Goal: Task Accomplishment & Management: Use online tool/utility

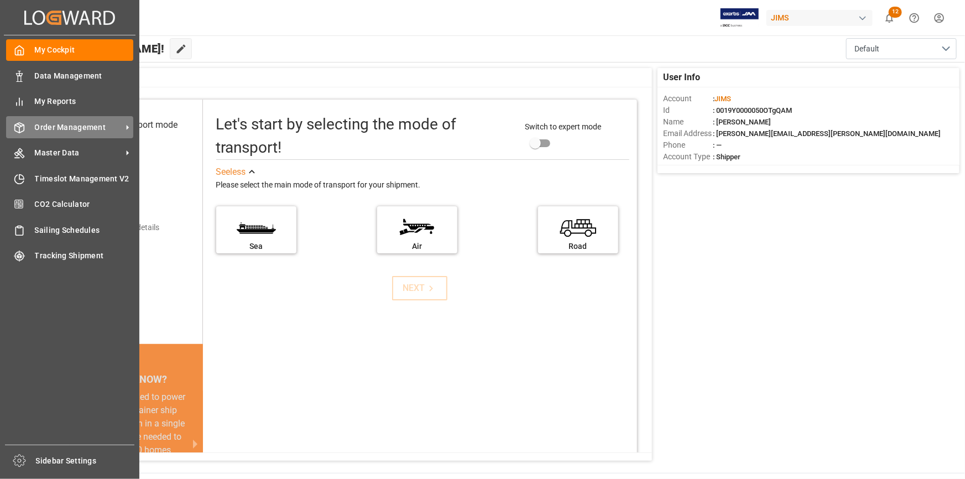
click at [62, 131] on span "Order Management" at bounding box center [78, 128] width 87 height 12
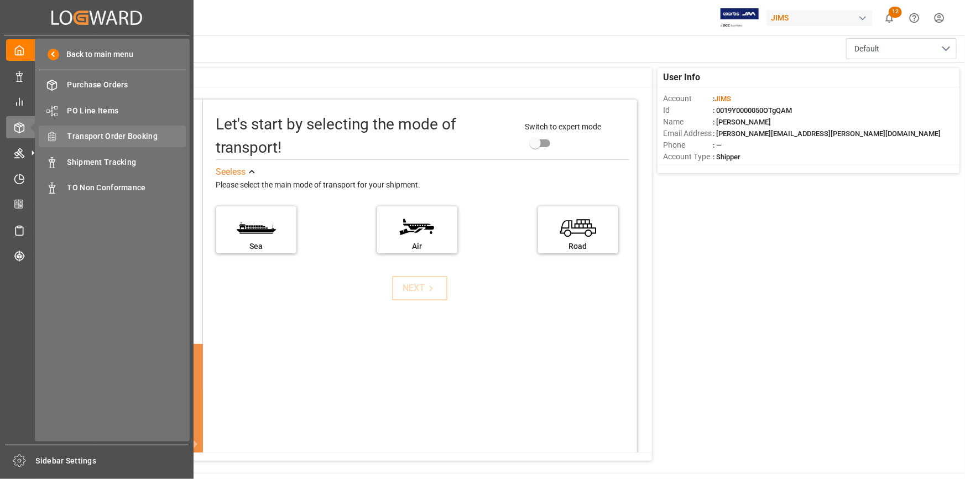
click at [83, 137] on span "Transport Order Booking" at bounding box center [126, 136] width 119 height 12
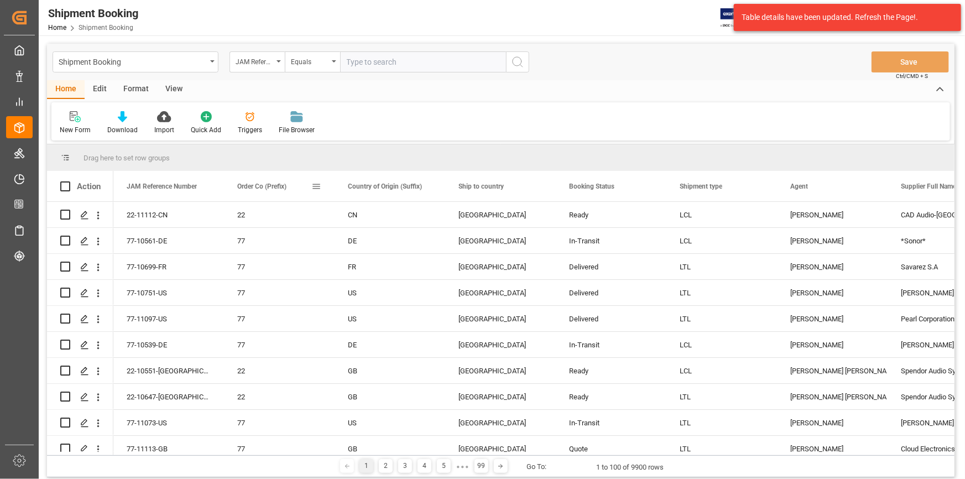
click at [315, 189] on span at bounding box center [316, 186] width 10 height 10
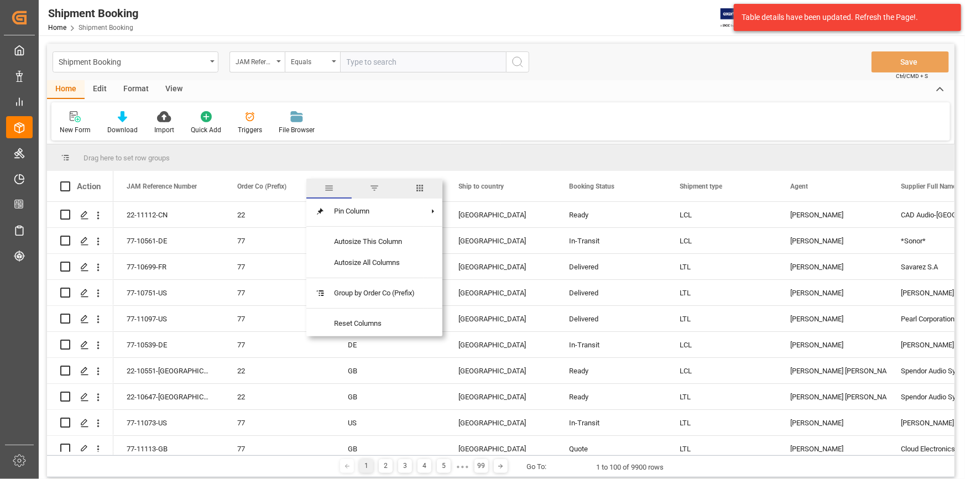
click at [372, 189] on span "filter" at bounding box center [374, 188] width 10 height 10
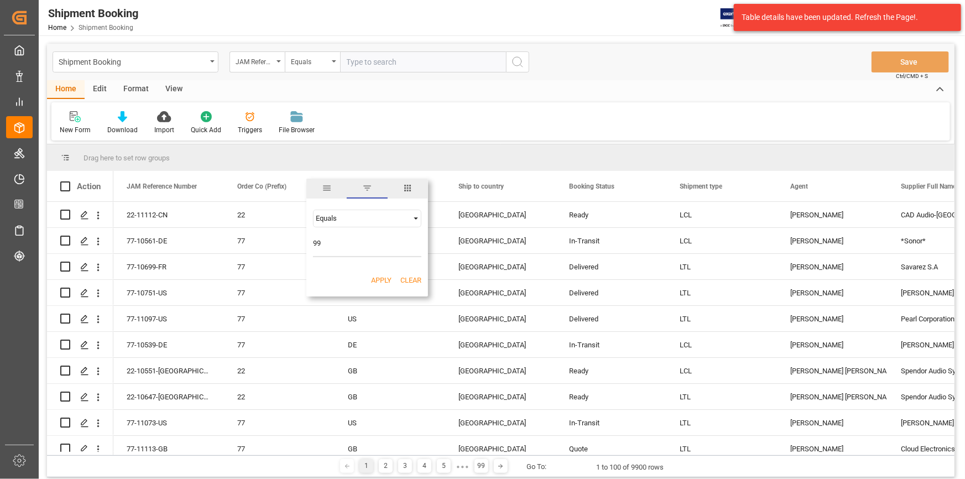
type input "99"
click at [383, 277] on button "Apply" at bounding box center [381, 280] width 20 height 11
